Goal: Contribute content: Contribute content

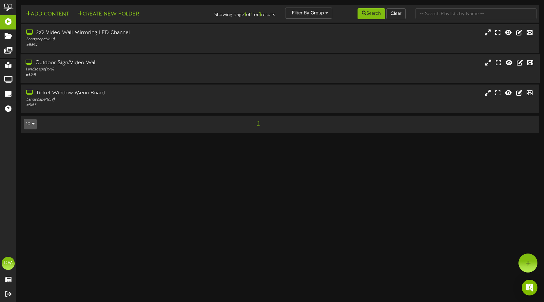
click at [71, 71] on div "Landscape ( 16:9 )" at bounding box center [129, 70] width 206 height 6
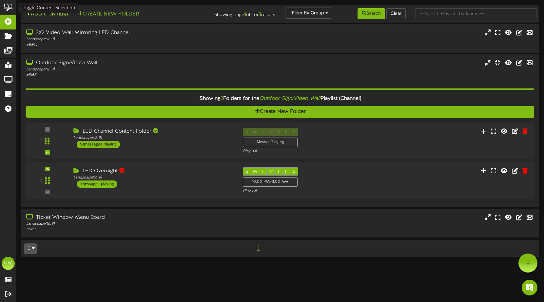
click at [36, 13] on button "Add Content" at bounding box center [47, 14] width 47 height 8
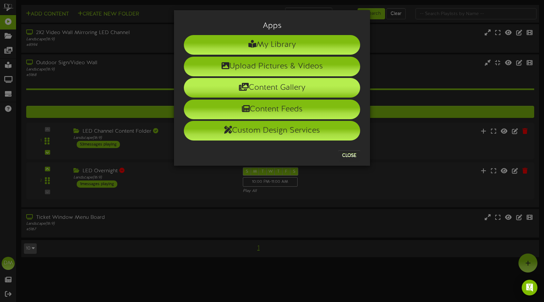
click at [237, 79] on li "Content Gallery" at bounding box center [272, 88] width 176 height 20
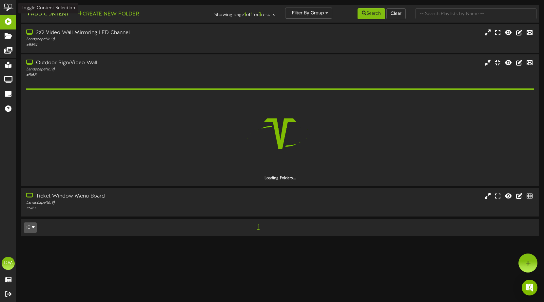
click at [47, 14] on button "Add Content" at bounding box center [47, 14] width 47 height 8
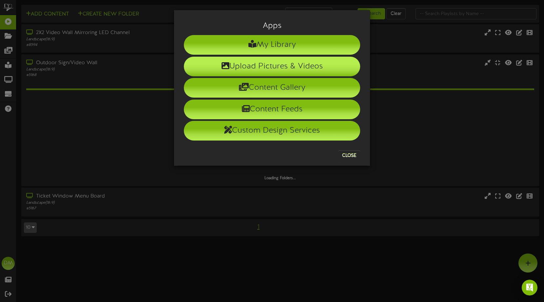
click at [262, 67] on li "Upload Pictures & Videos" at bounding box center [272, 67] width 176 height 20
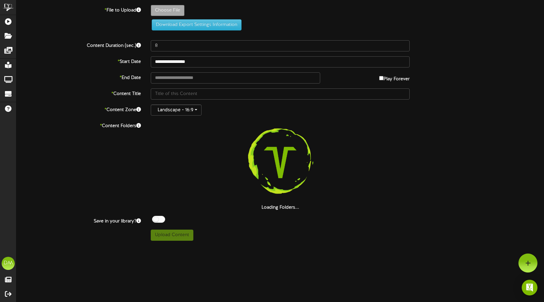
click at [171, 5] on label "Choose File" at bounding box center [168, 10] width 34 height 11
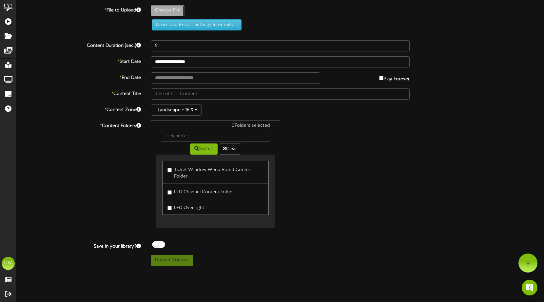
type input "**********"
type input "W-Billboard-MichelleWolf_SLC-052026"
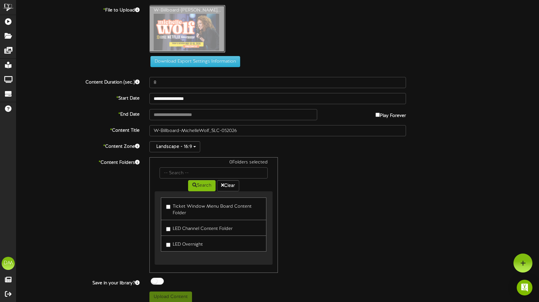
type input "**********"
type input "W-Billboard-MikeEWinfield_SLC-122025"
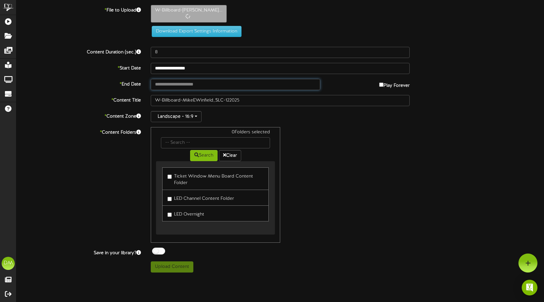
click at [162, 82] on input "text" at bounding box center [235, 84] width 169 height 11
type input "**********"
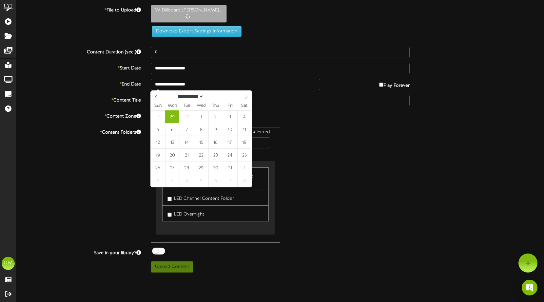
click at [245, 98] on icon at bounding box center [246, 96] width 5 height 5
select select "**"
click at [245, 97] on icon at bounding box center [246, 96] width 5 height 5
type input "****"
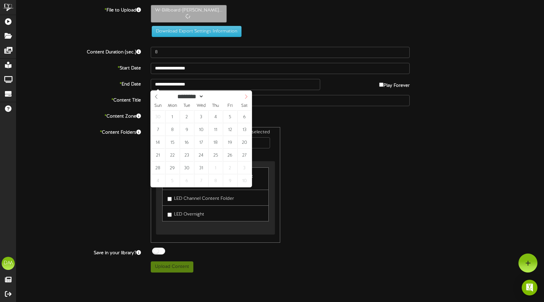
click at [245, 97] on icon at bounding box center [246, 96] width 5 height 5
select select "*"
type input "**********"
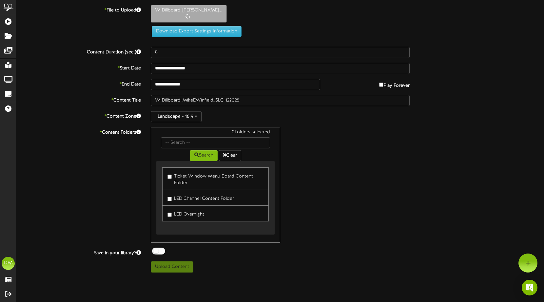
click at [337, 185] on div "0 Folders selected Search Clear Ticket Window Menu Board Content Folder LED Cha…" at bounding box center [280, 185] width 269 height 116
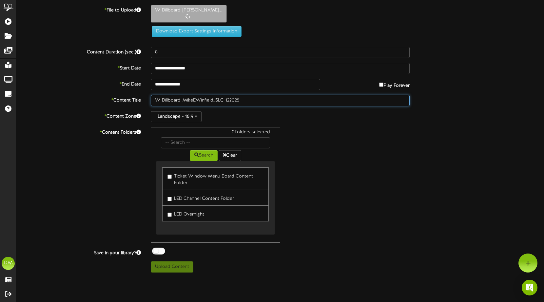
click at [180, 101] on input "W-Billboard-MikeEWinfield_SLC-122025" at bounding box center [280, 100] width 259 height 11
click at [184, 100] on input "W-Billboard-MikeEWinfield_SLC-122025" at bounding box center [280, 100] width 259 height 11
drag, startPoint x: 184, startPoint y: 99, endPoint x: 128, endPoint y: 98, distance: 55.4
click at [128, 98] on div "* Content Title W-Billboard-MikeEWinfield_SLC-122025" at bounding box center [279, 100] width 537 height 11
click at [165, 99] on input "MikeEWinfield_SLC-122025" at bounding box center [280, 100] width 259 height 11
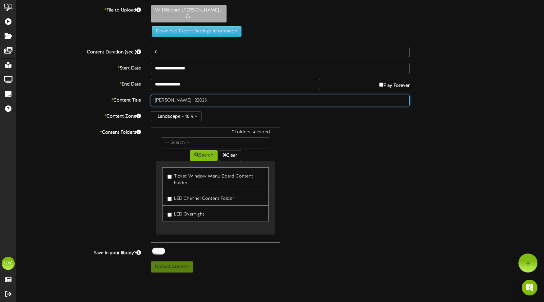
click at [169, 99] on input "[PERSON_NAME]-122025" at bounding box center [280, 100] width 259 height 11
drag, startPoint x: 189, startPoint y: 99, endPoint x: 200, endPoint y: 99, distance: 11.5
click at [201, 99] on input "[PERSON_NAME] Winfield_SLC-122025" at bounding box center [280, 100] width 259 height 11
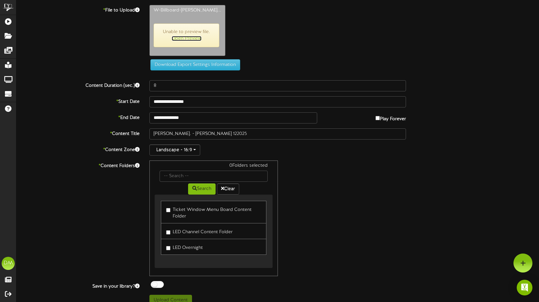
click at [181, 40] on link "Open Preview" at bounding box center [187, 38] width 30 height 5
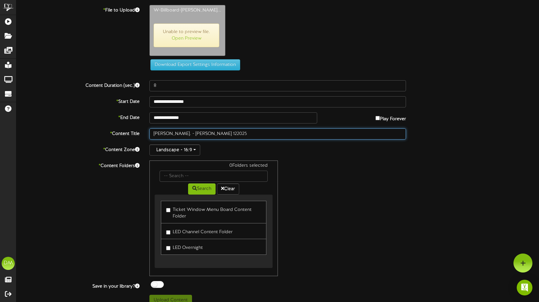
click at [205, 133] on input "[PERSON_NAME]. - [PERSON_NAME] 122025" at bounding box center [277, 133] width 256 height 11
type input "[PERSON_NAME]. - [PERSON_NAME] (12/2025)"
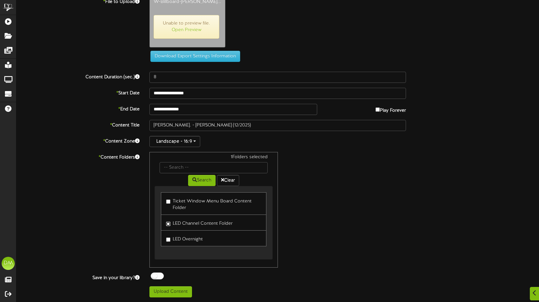
scroll to position [9, 0]
click at [166, 288] on button "Upload Content" at bounding box center [170, 291] width 43 height 11
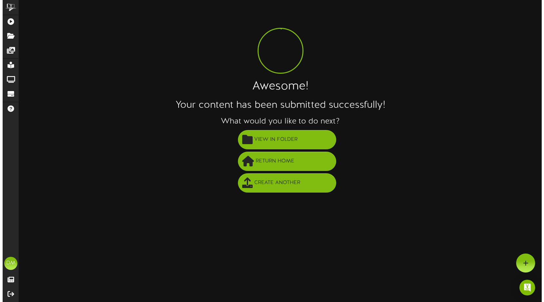
scroll to position [0, 0]
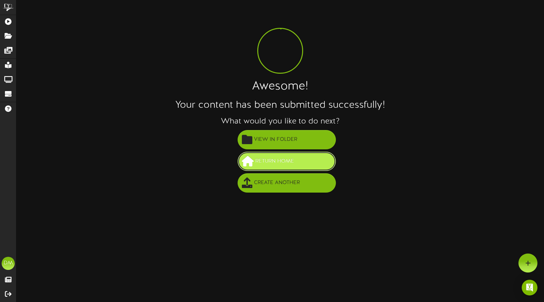
click at [264, 161] on span "Return Home" at bounding box center [274, 161] width 42 height 11
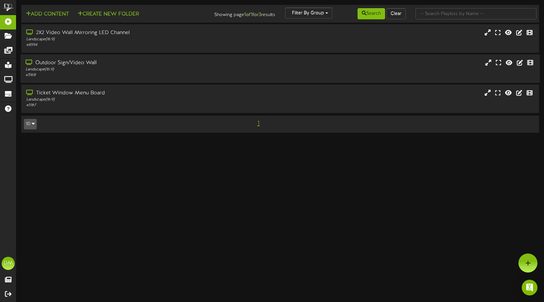
click at [45, 62] on div "Outdoor Sign/Video Wall" at bounding box center [129, 63] width 206 height 8
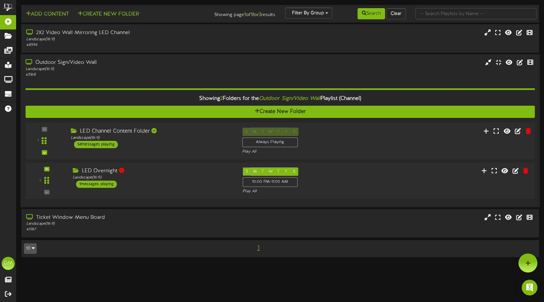
click at [85, 126] on div "1 Landscape (" at bounding box center [280, 140] width 514 height 37
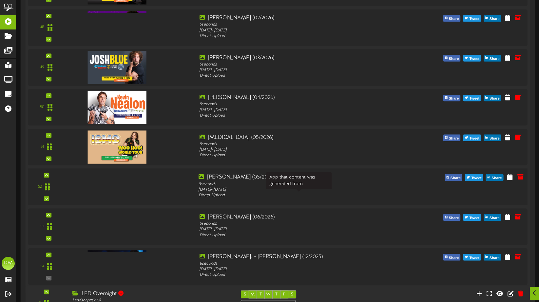
scroll to position [2045, 0]
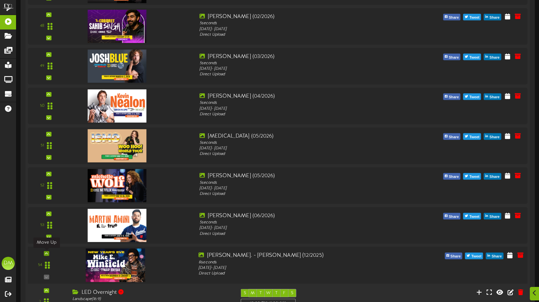
click at [46, 254] on icon at bounding box center [46, 253] width 3 height 3
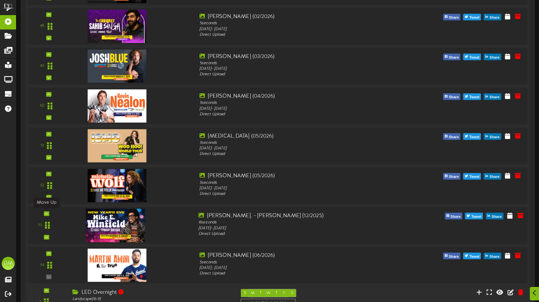
click at [45, 215] on div at bounding box center [46, 213] width 5 height 5
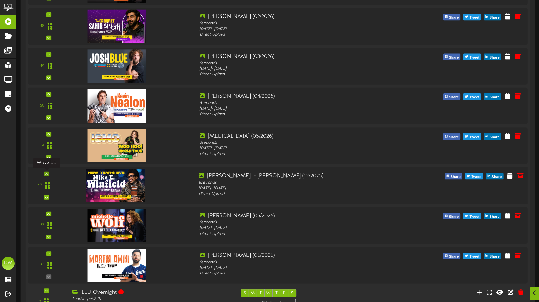
click at [46, 173] on icon at bounding box center [46, 173] width 3 height 3
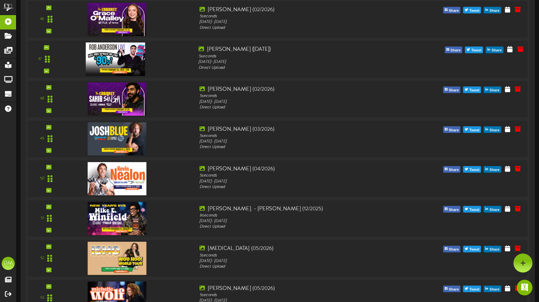
scroll to position [1899, 0]
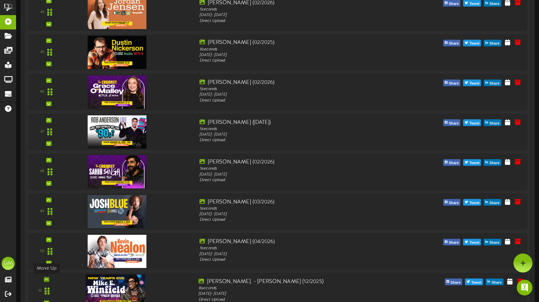
click at [48, 279] on div at bounding box center [46, 279] width 5 height 5
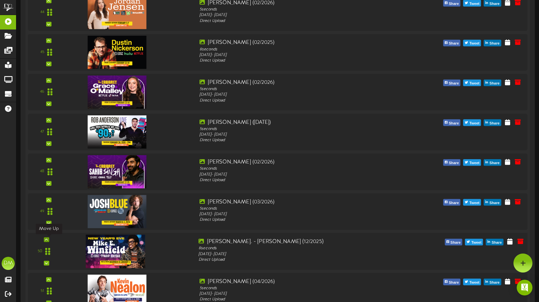
click at [47, 239] on icon at bounding box center [46, 239] width 3 height 3
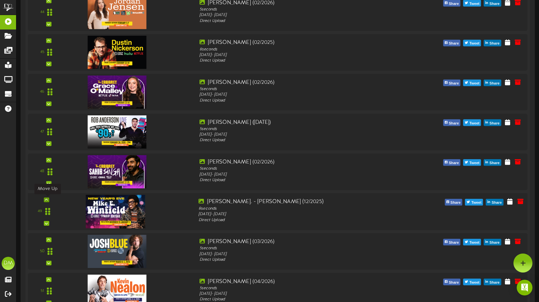
click at [46, 199] on icon at bounding box center [46, 199] width 3 height 3
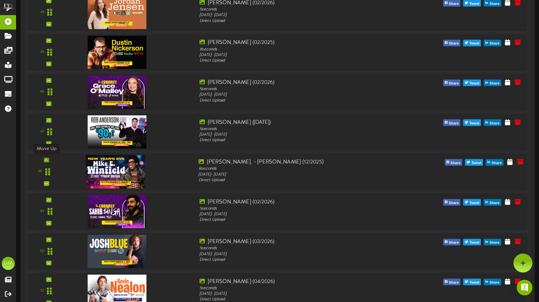
click at [46, 161] on icon at bounding box center [46, 159] width 3 height 3
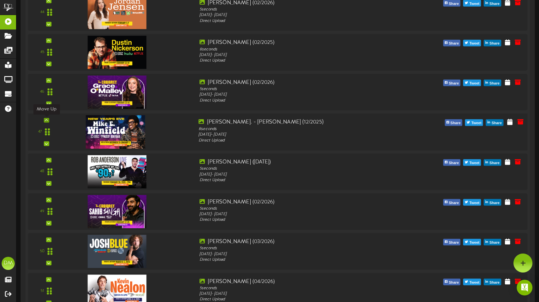
click at [49, 120] on div at bounding box center [46, 120] width 5 height 5
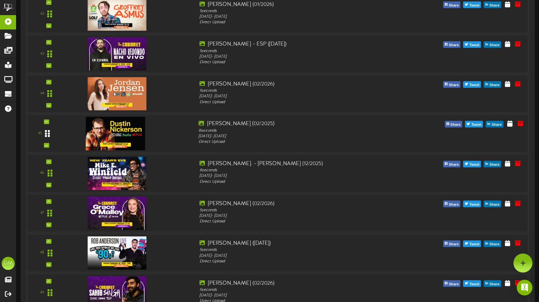
scroll to position [1810, 0]
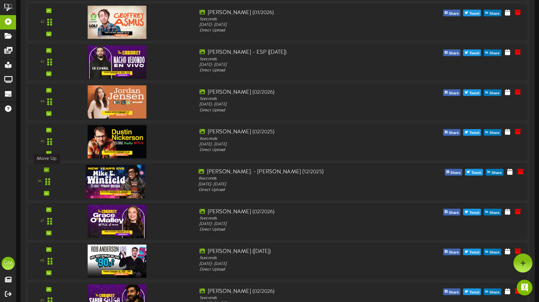
click at [47, 168] on icon at bounding box center [46, 169] width 3 height 3
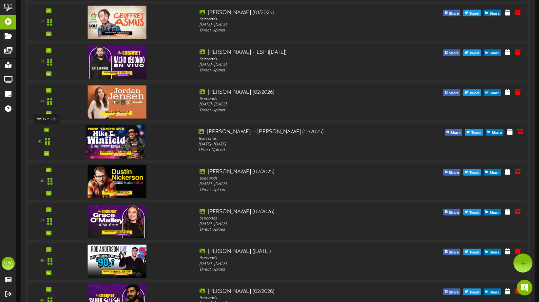
click at [48, 129] on div at bounding box center [46, 130] width 5 height 5
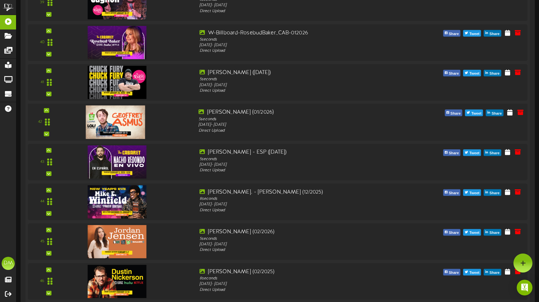
scroll to position [1708, 0]
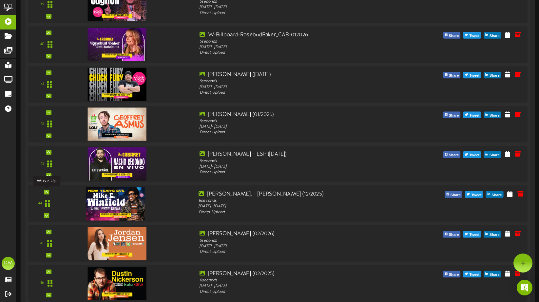
click at [46, 192] on icon at bounding box center [46, 191] width 3 height 3
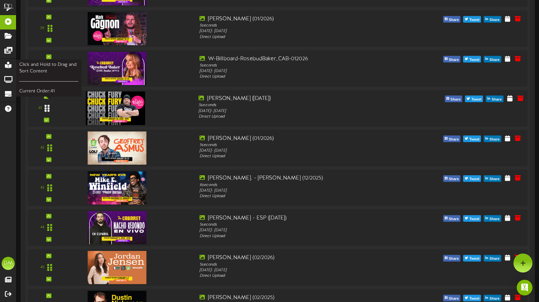
scroll to position [1597, 0]
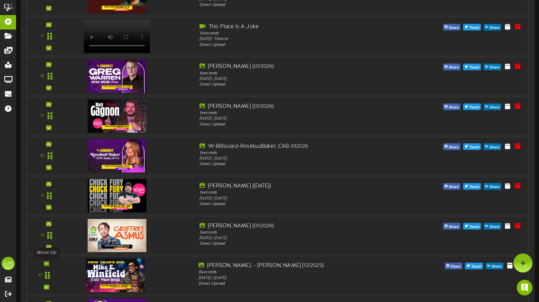
click at [46, 261] on div at bounding box center [46, 263] width 5 height 5
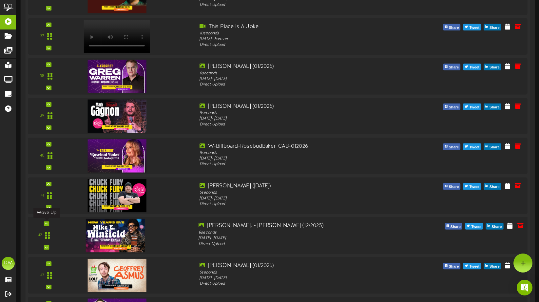
click at [45, 222] on icon at bounding box center [46, 223] width 3 height 3
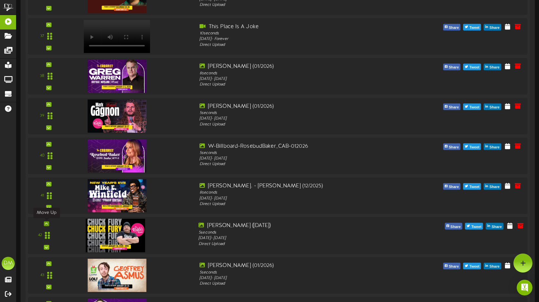
click at [47, 224] on icon at bounding box center [46, 223] width 3 height 3
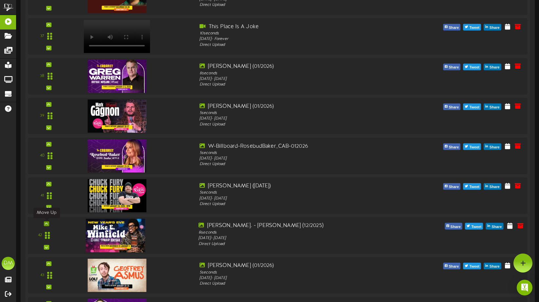
click at [47, 224] on icon at bounding box center [46, 223] width 3 height 3
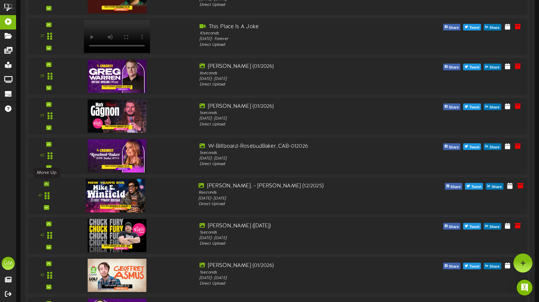
click at [46, 184] on icon at bounding box center [46, 183] width 3 height 3
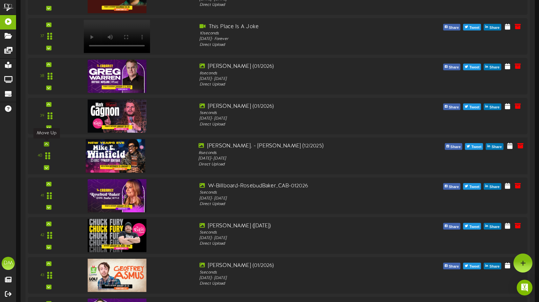
click at [48, 143] on div at bounding box center [46, 144] width 5 height 5
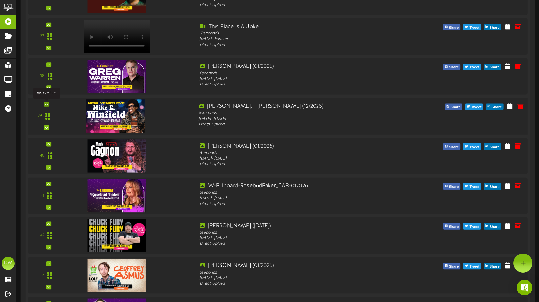
click at [45, 104] on icon at bounding box center [46, 103] width 3 height 3
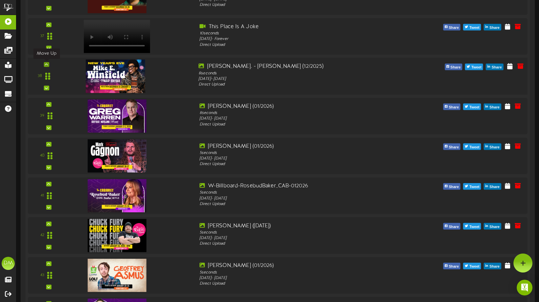
click at [48, 65] on div at bounding box center [46, 64] width 5 height 5
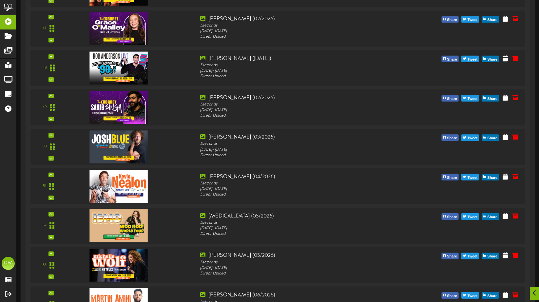
scroll to position [2124, 0]
